Goal: Information Seeking & Learning: Check status

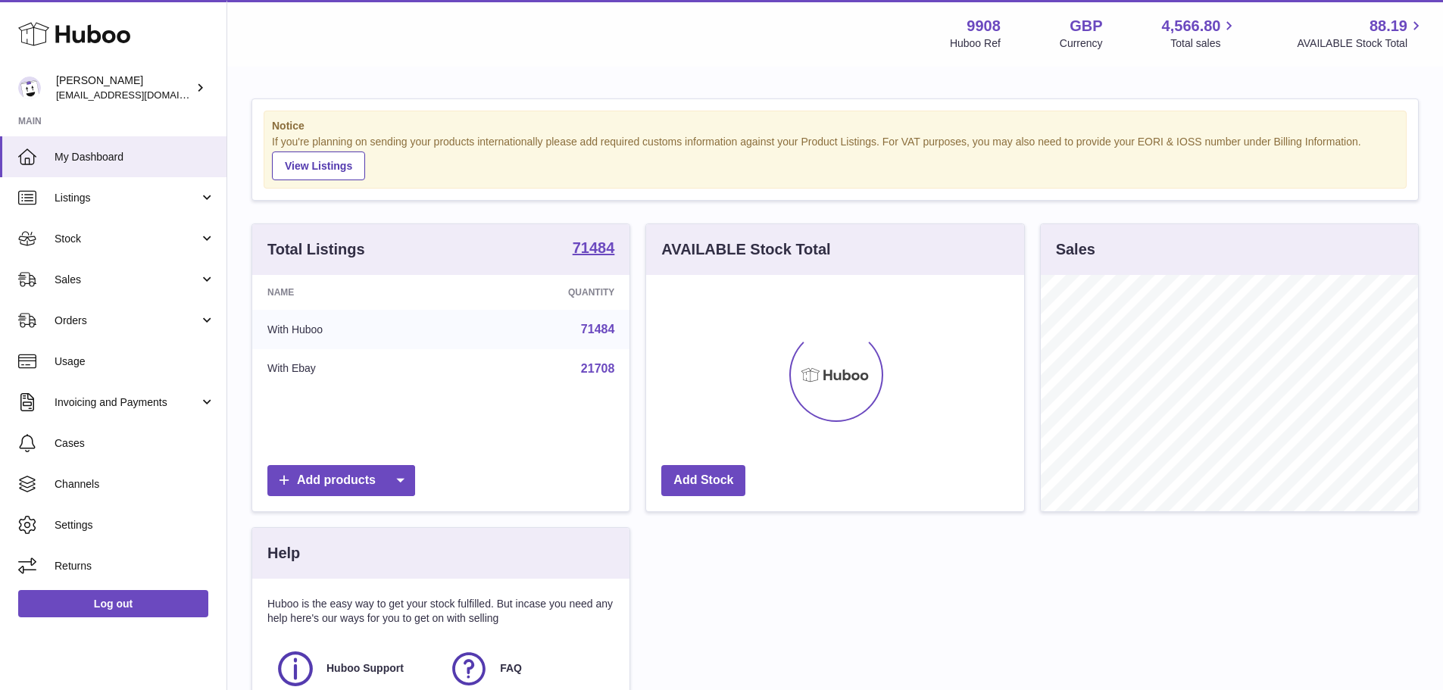
scroll to position [236, 378]
click at [140, 279] on span "Sales" at bounding box center [127, 280] width 145 height 14
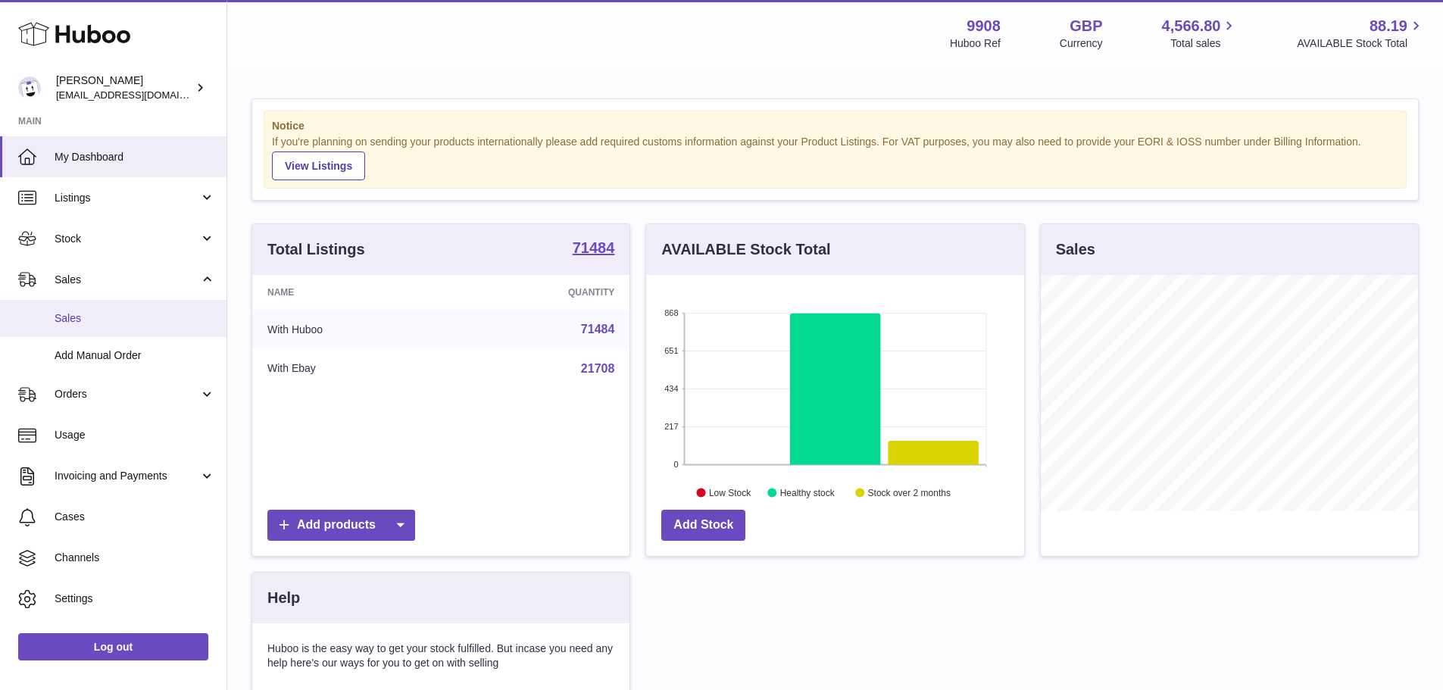
click at [91, 319] on span "Sales" at bounding box center [135, 318] width 161 height 14
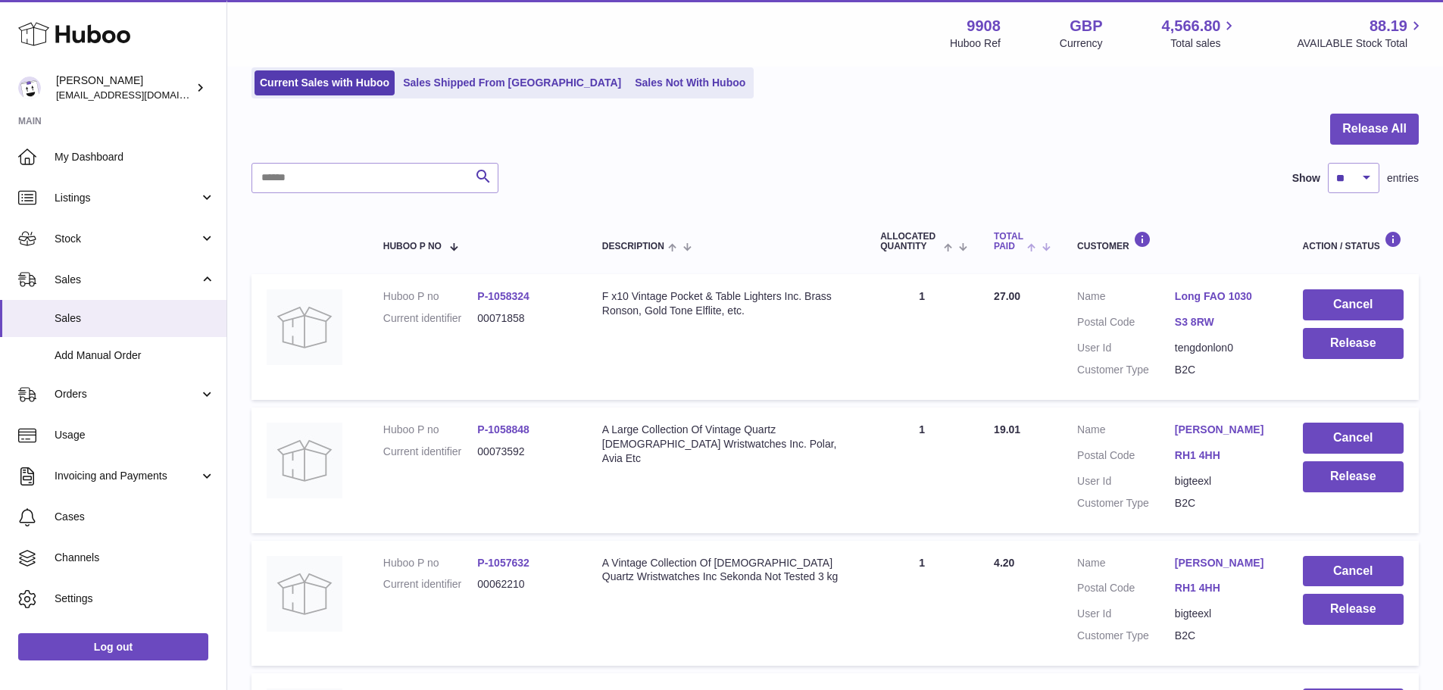
scroll to position [76, 0]
